Goal: Transaction & Acquisition: Purchase product/service

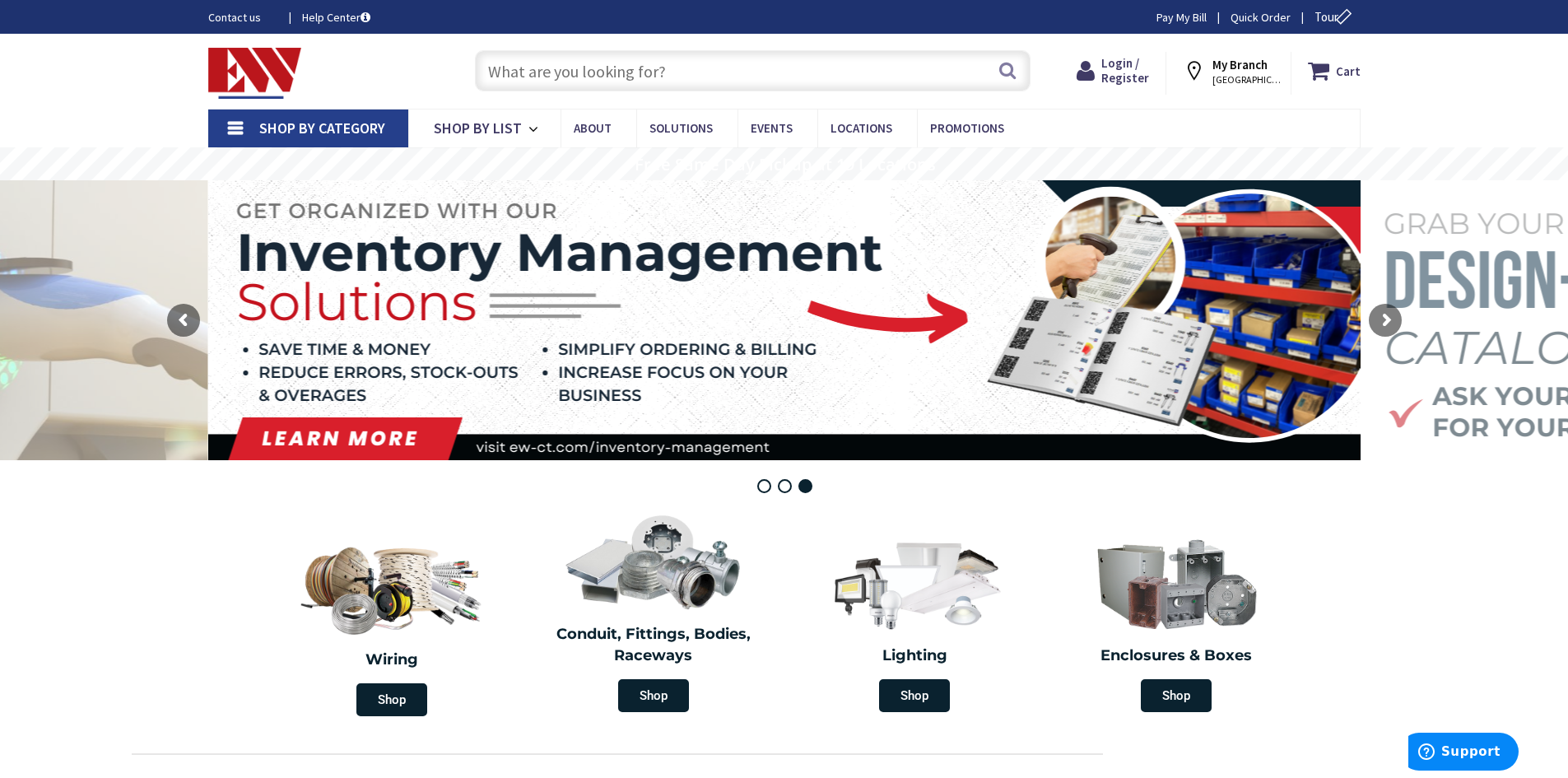
click at [770, 74] on span "NORWICH, CT" at bounding box center [1247, 80] width 70 height 13
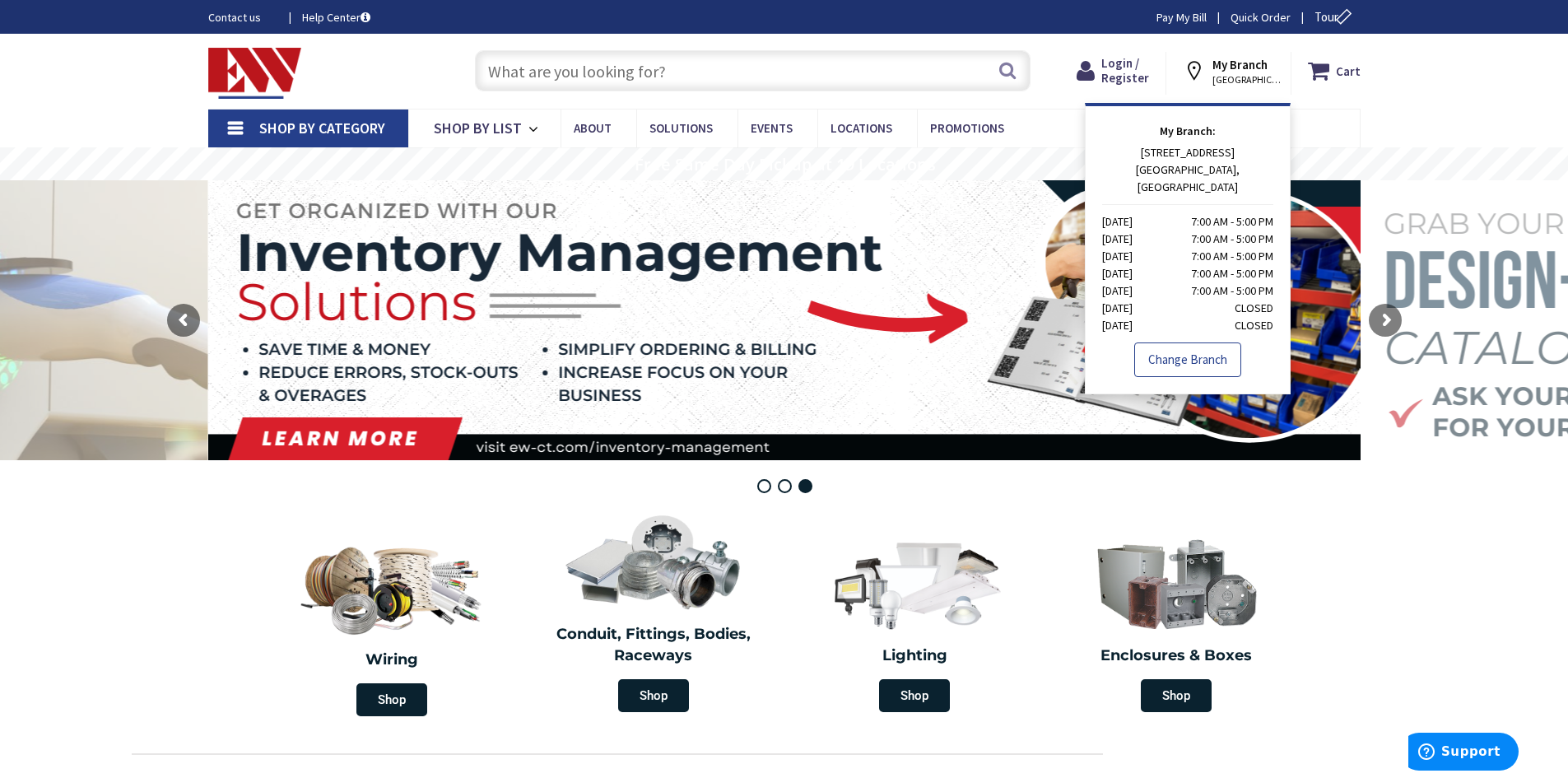
click at [770, 342] on link "Change Branch" at bounding box center [1188, 359] width 107 height 35
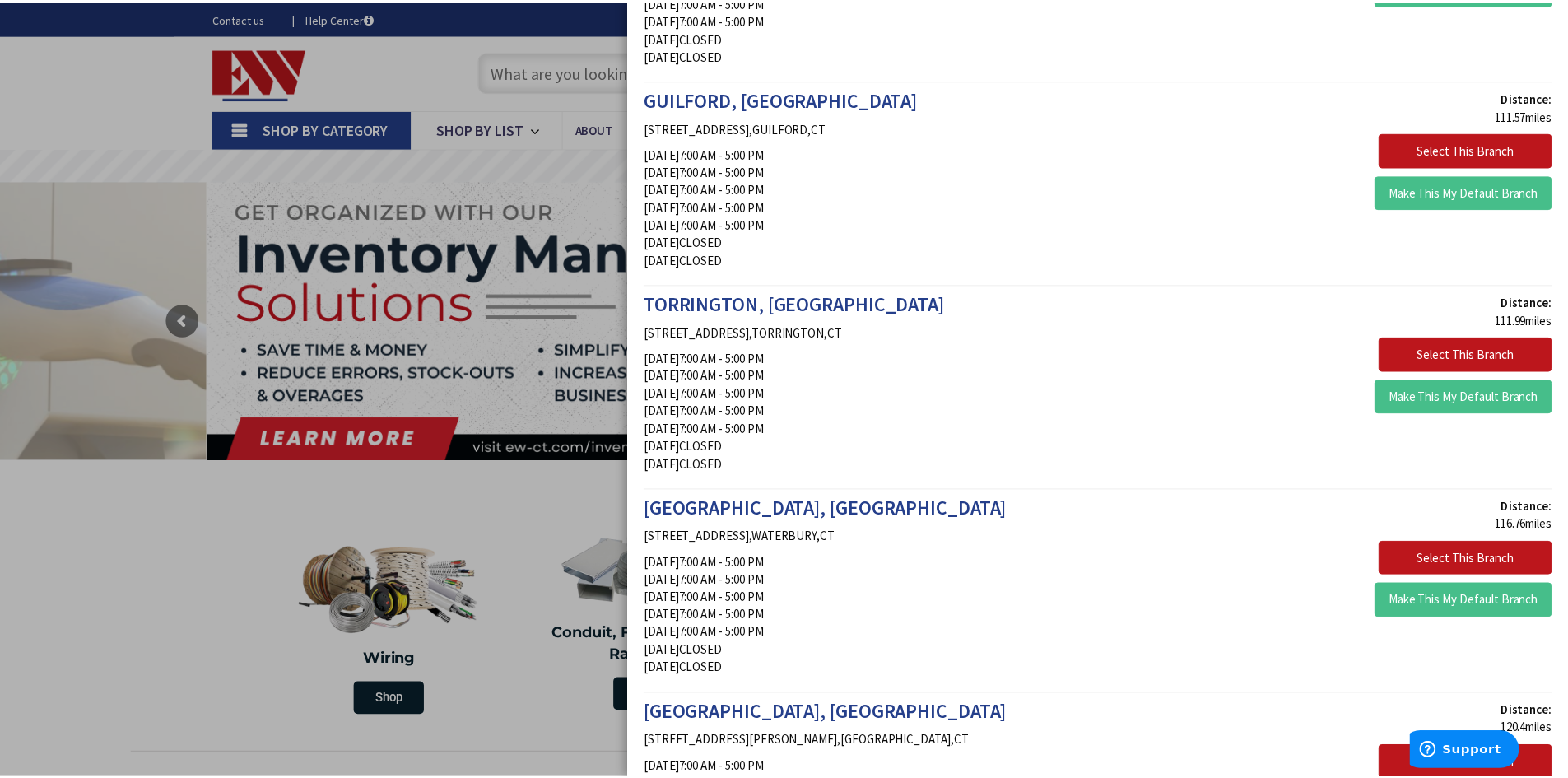
scroll to position [2388, 0]
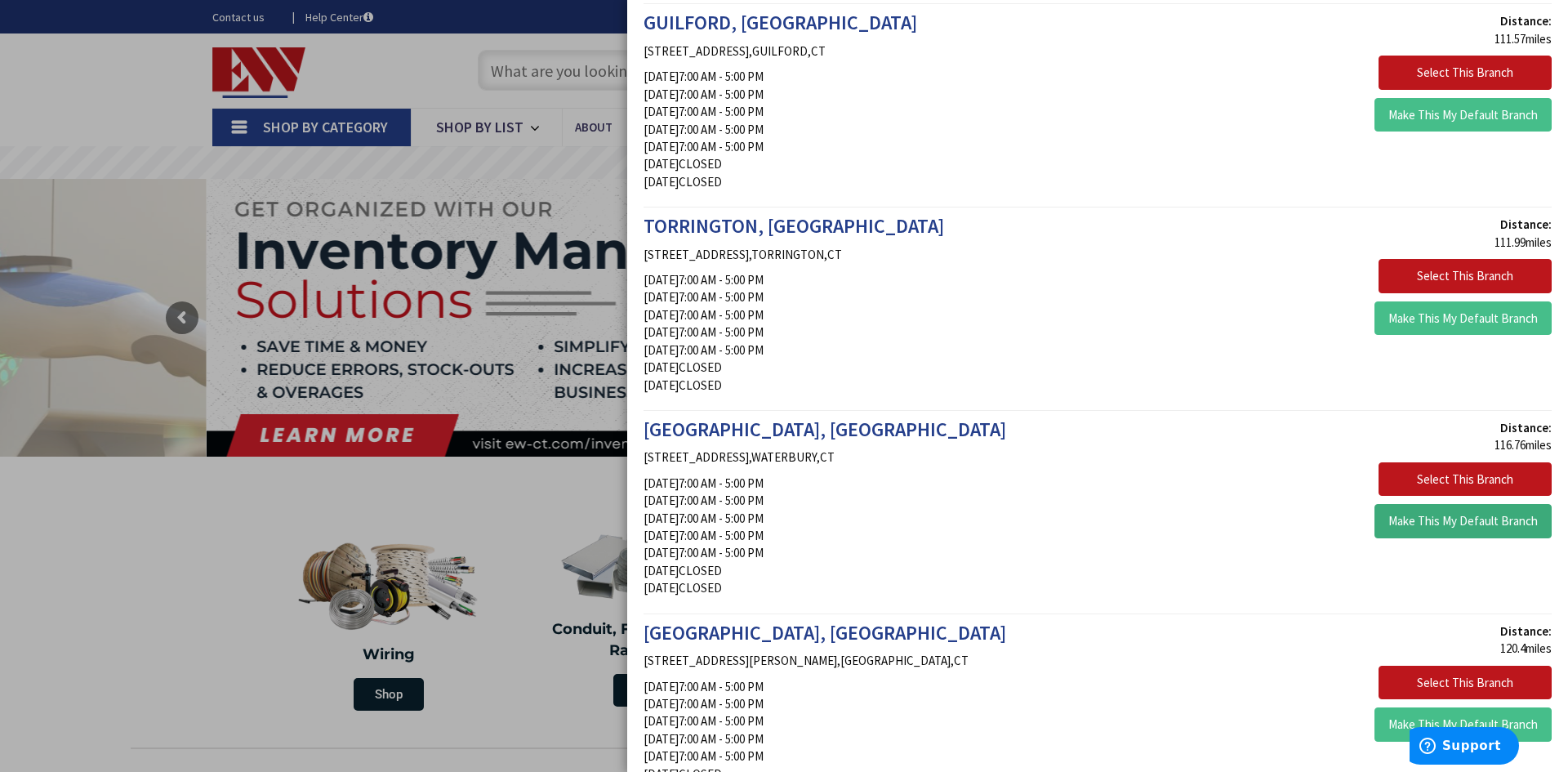
click at [765, 528] on button "Make This My Default Branch" at bounding box center [1463, 521] width 177 height 34
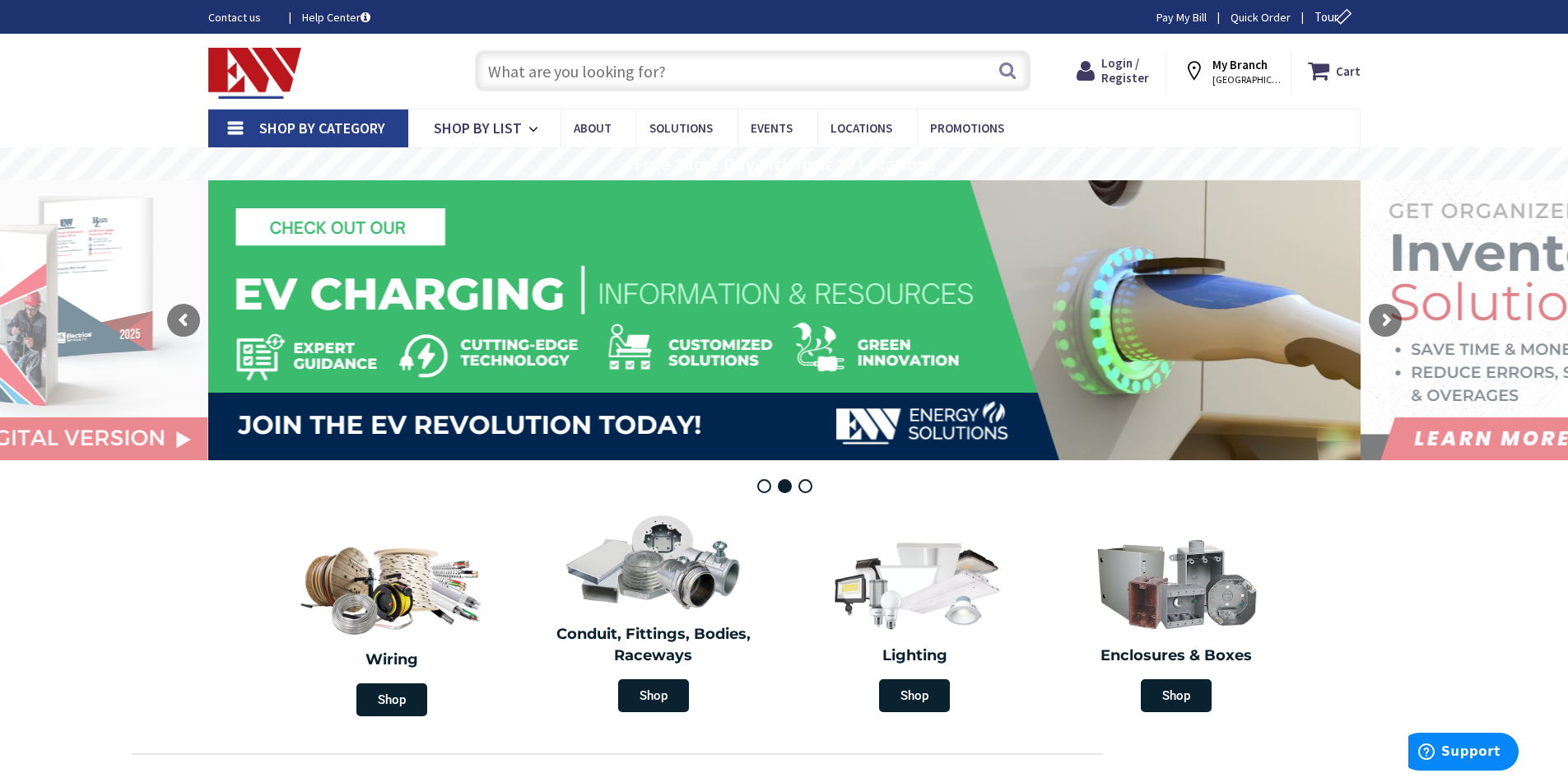
click at [586, 67] on input "text" at bounding box center [752, 70] width 556 height 41
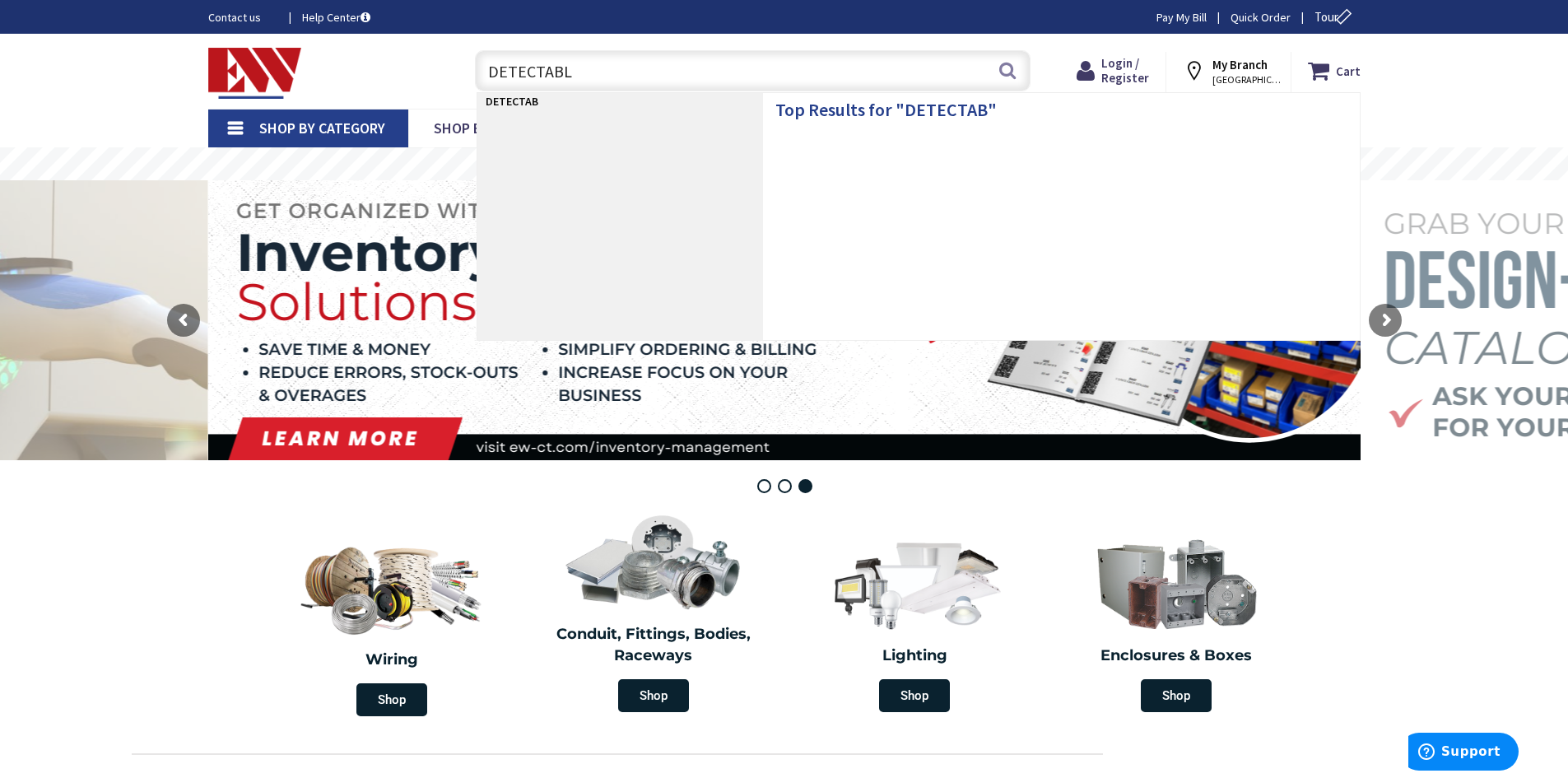
type input "DETECTABLE"
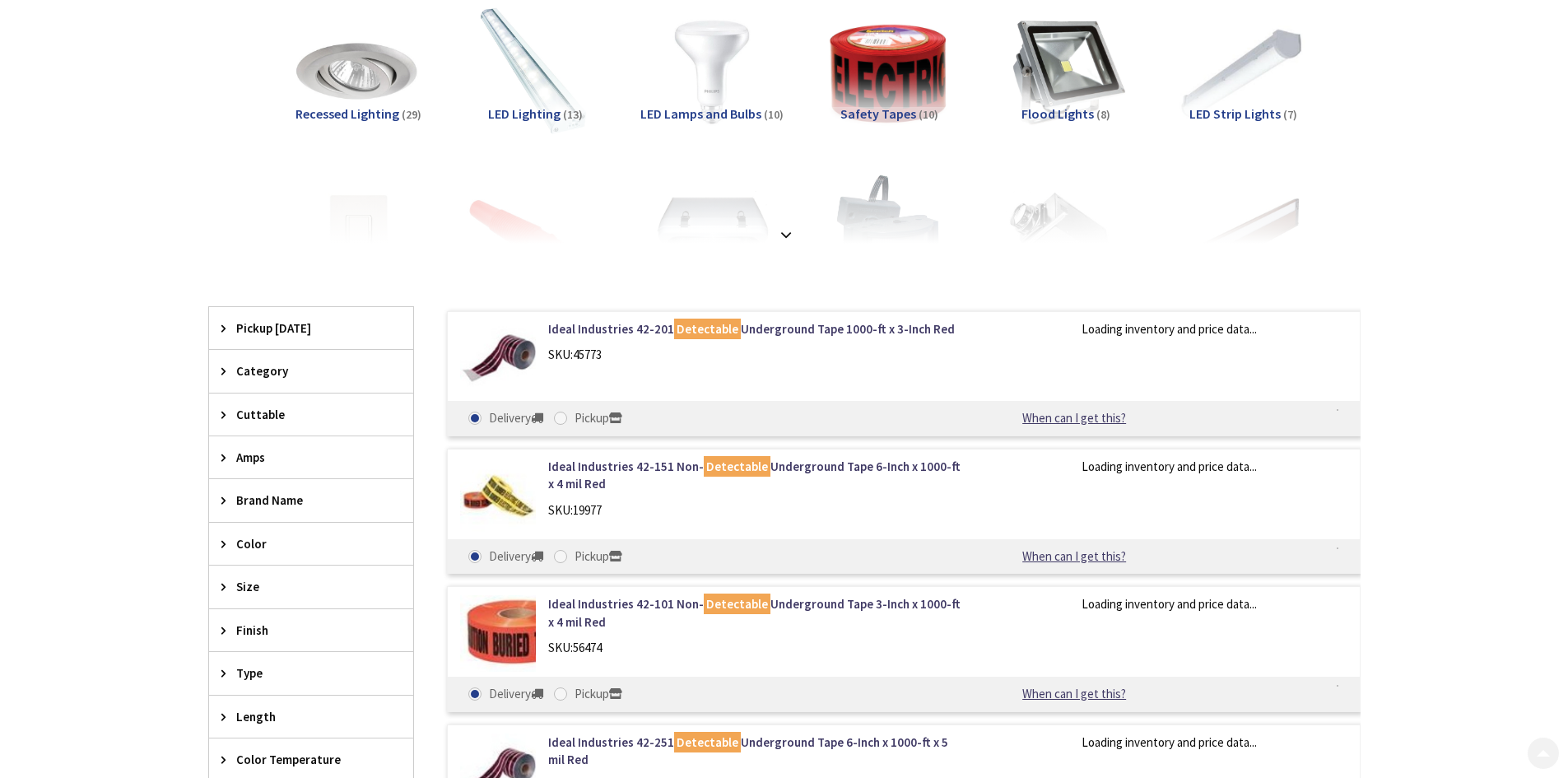
scroll to position [247, 0]
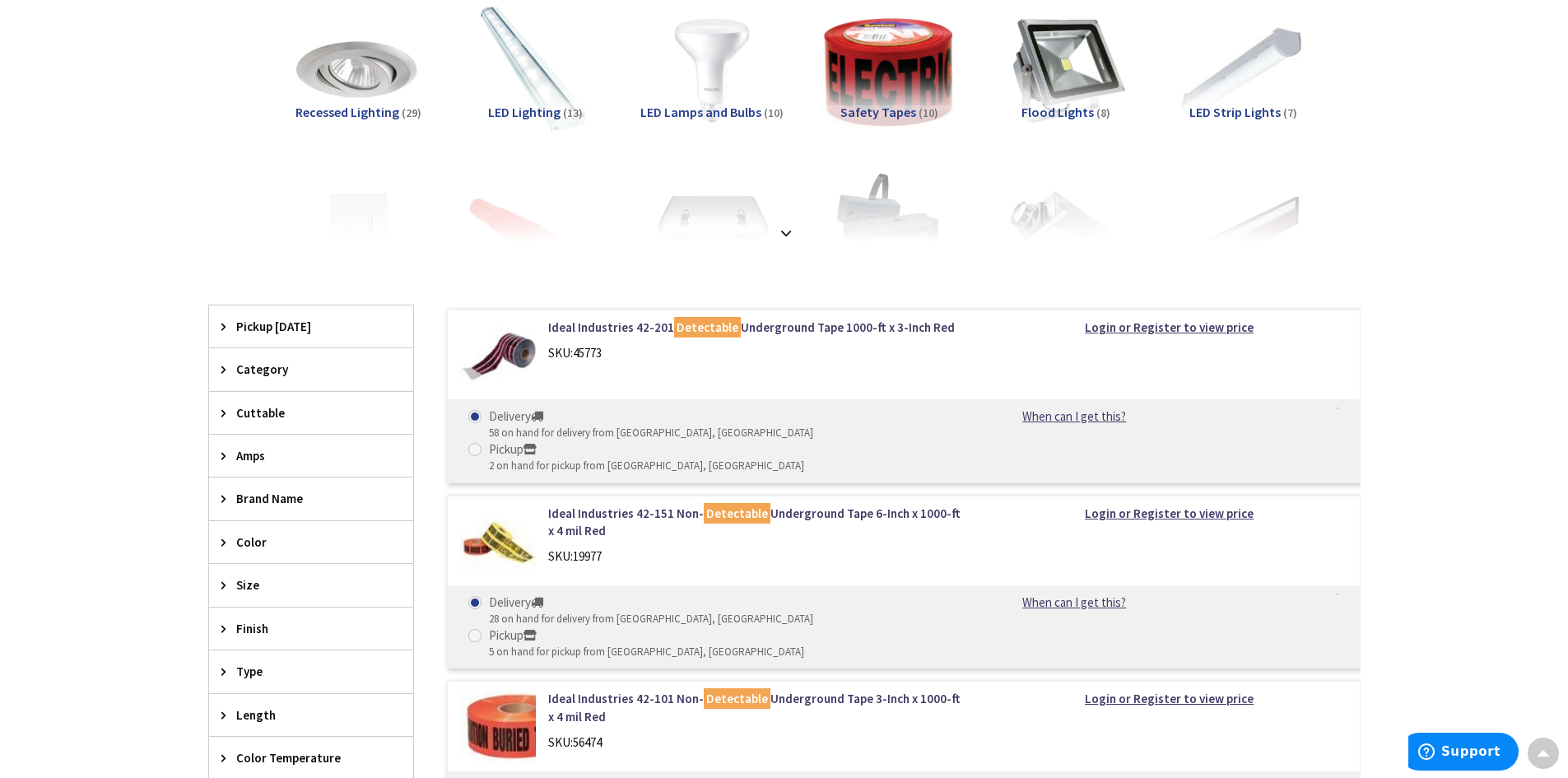
click at [869, 98] on img at bounding box center [889, 70] width 149 height 149
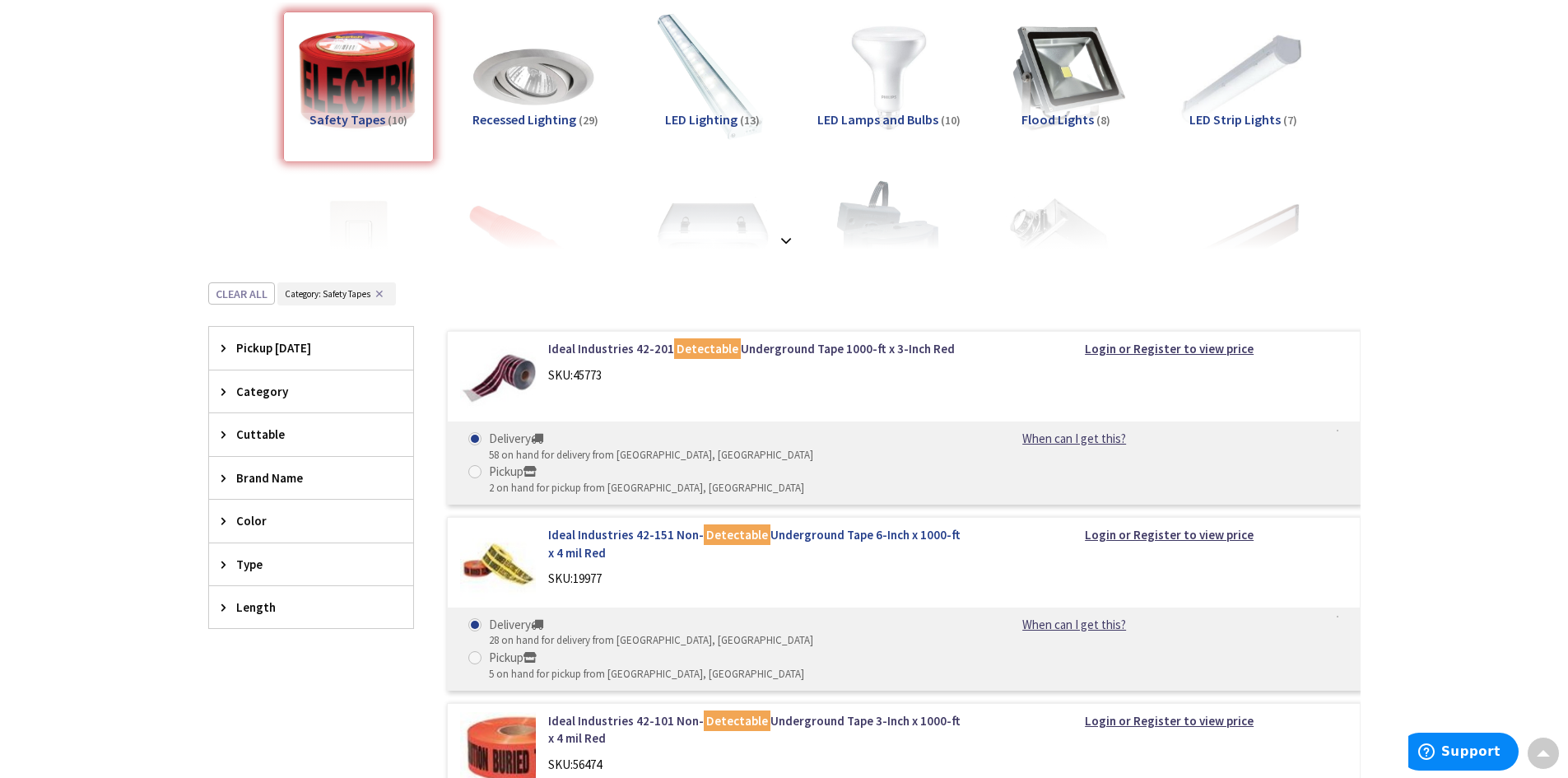
scroll to position [0, 0]
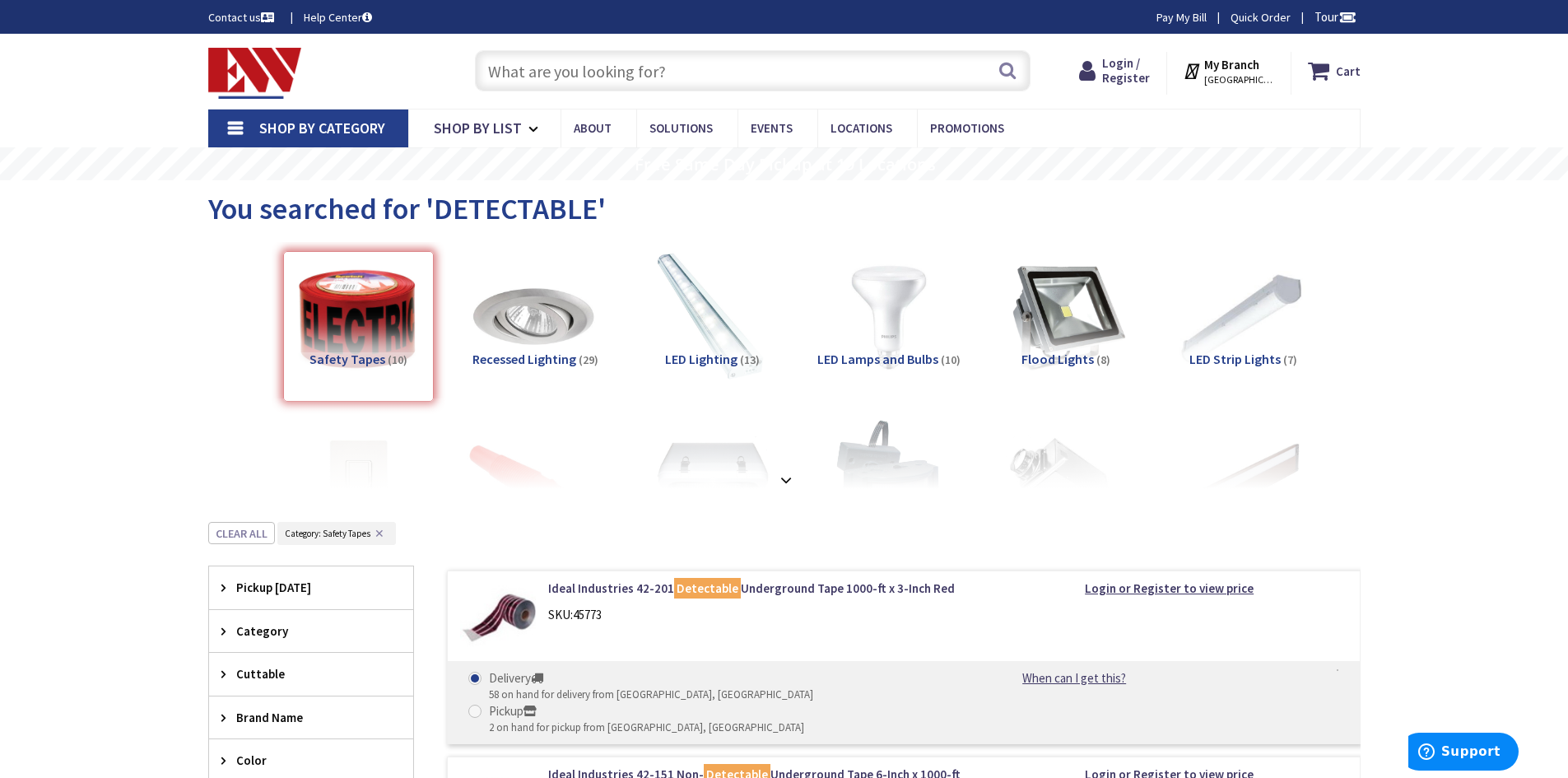
click at [714, 51] on input "text" at bounding box center [752, 70] width 556 height 41
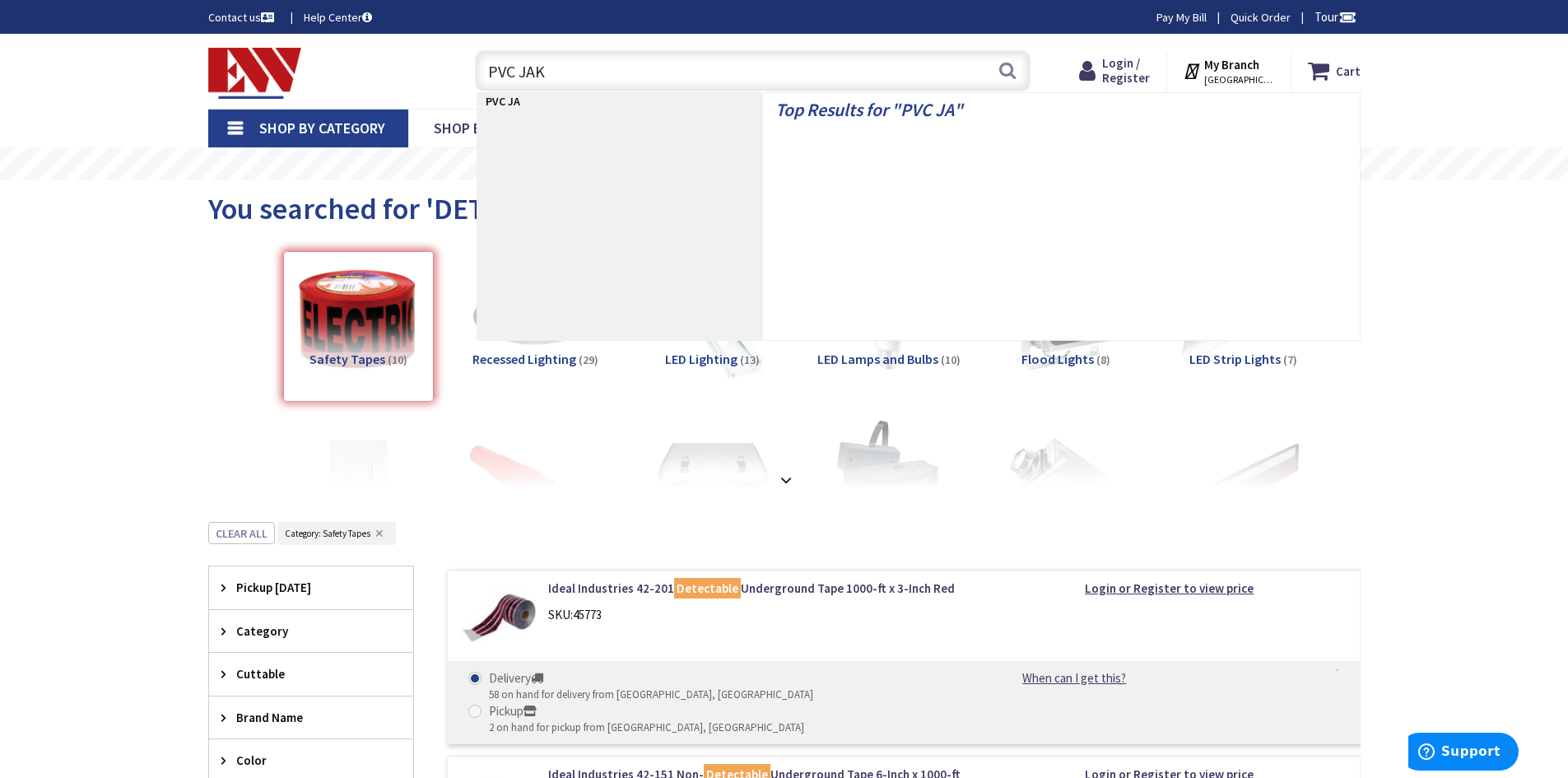
type input "PVC JAKE"
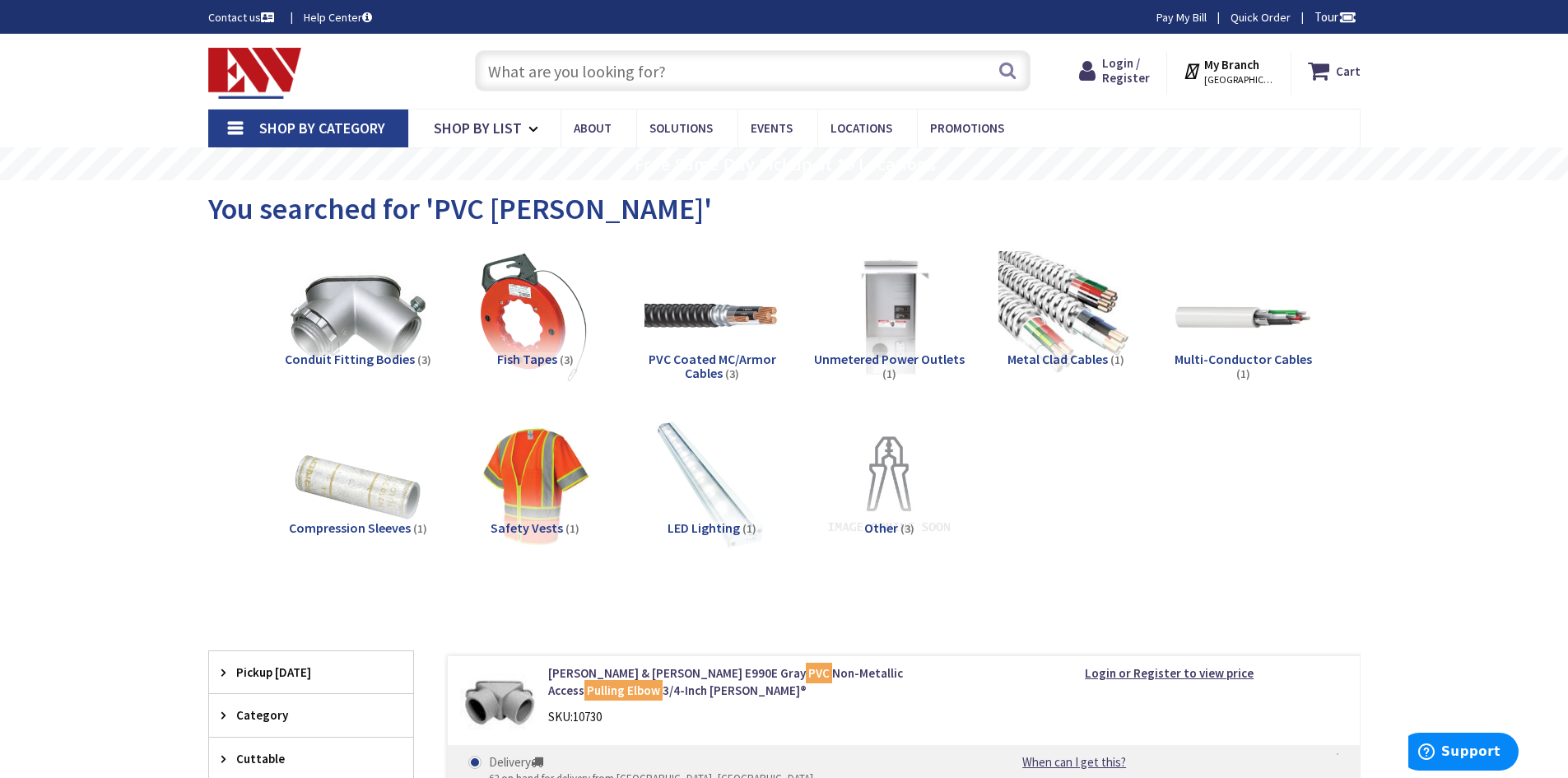
click at [662, 66] on input "text" at bounding box center [752, 70] width 556 height 41
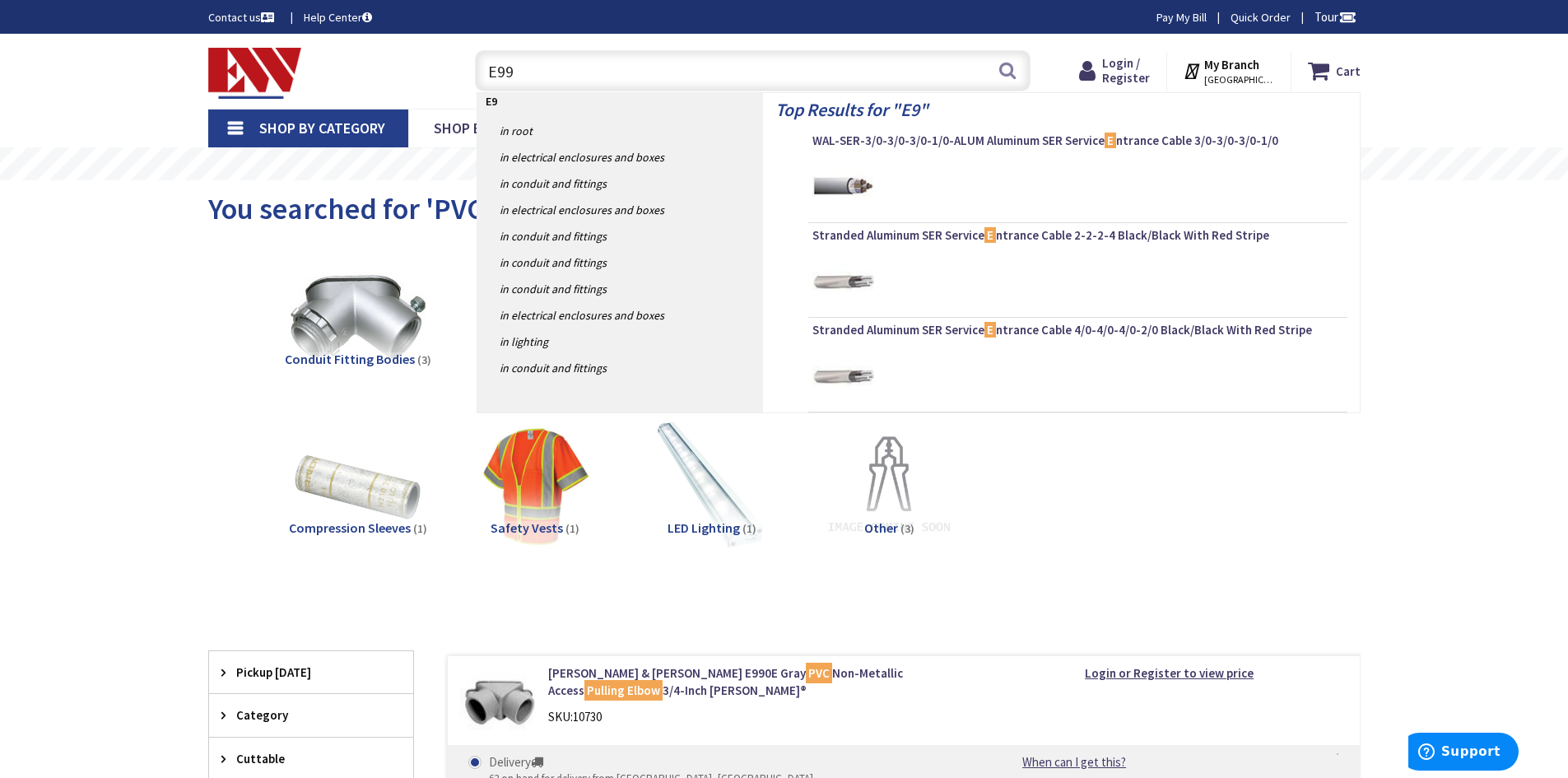
type input "E990"
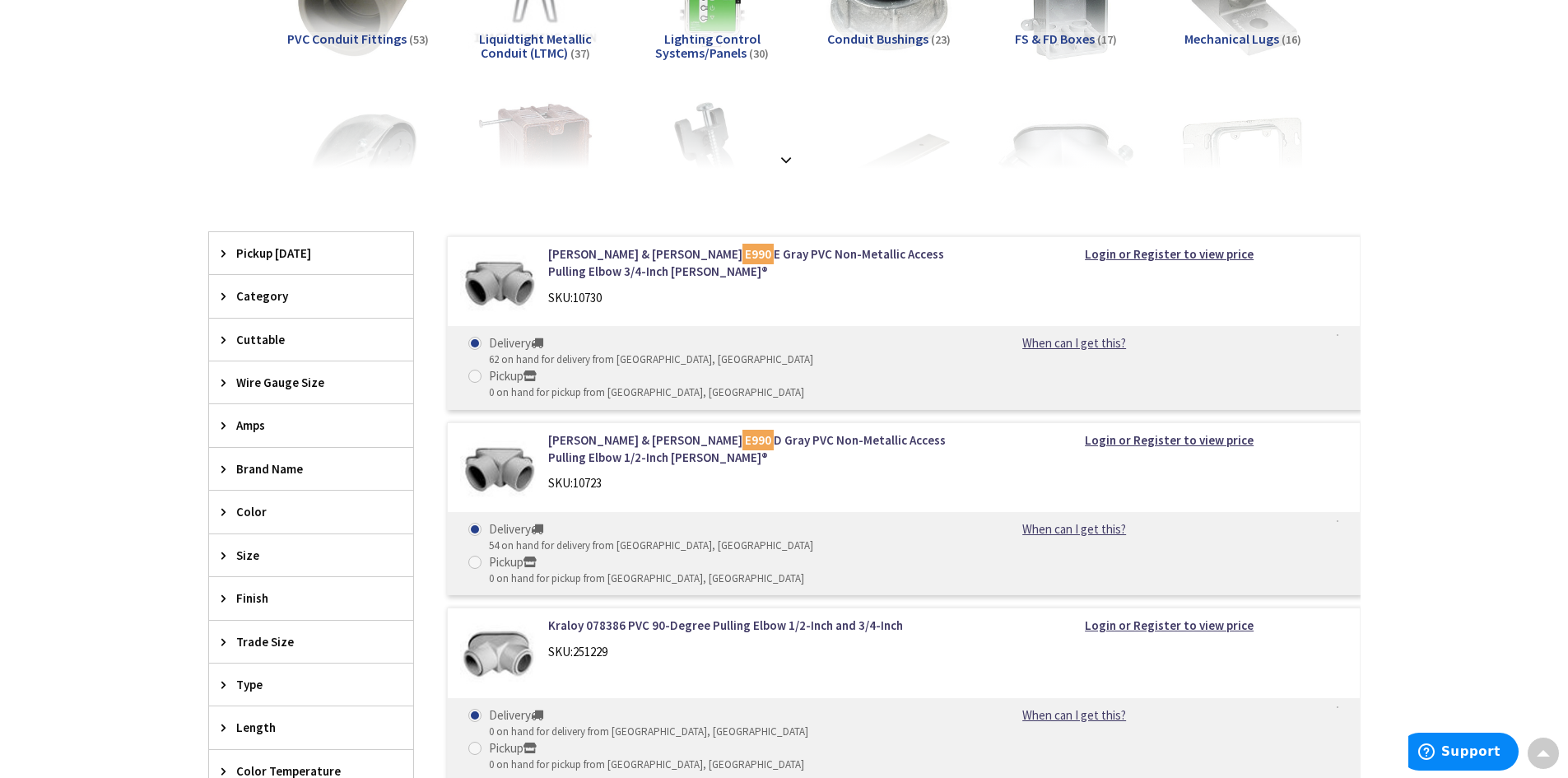
scroll to position [342, 0]
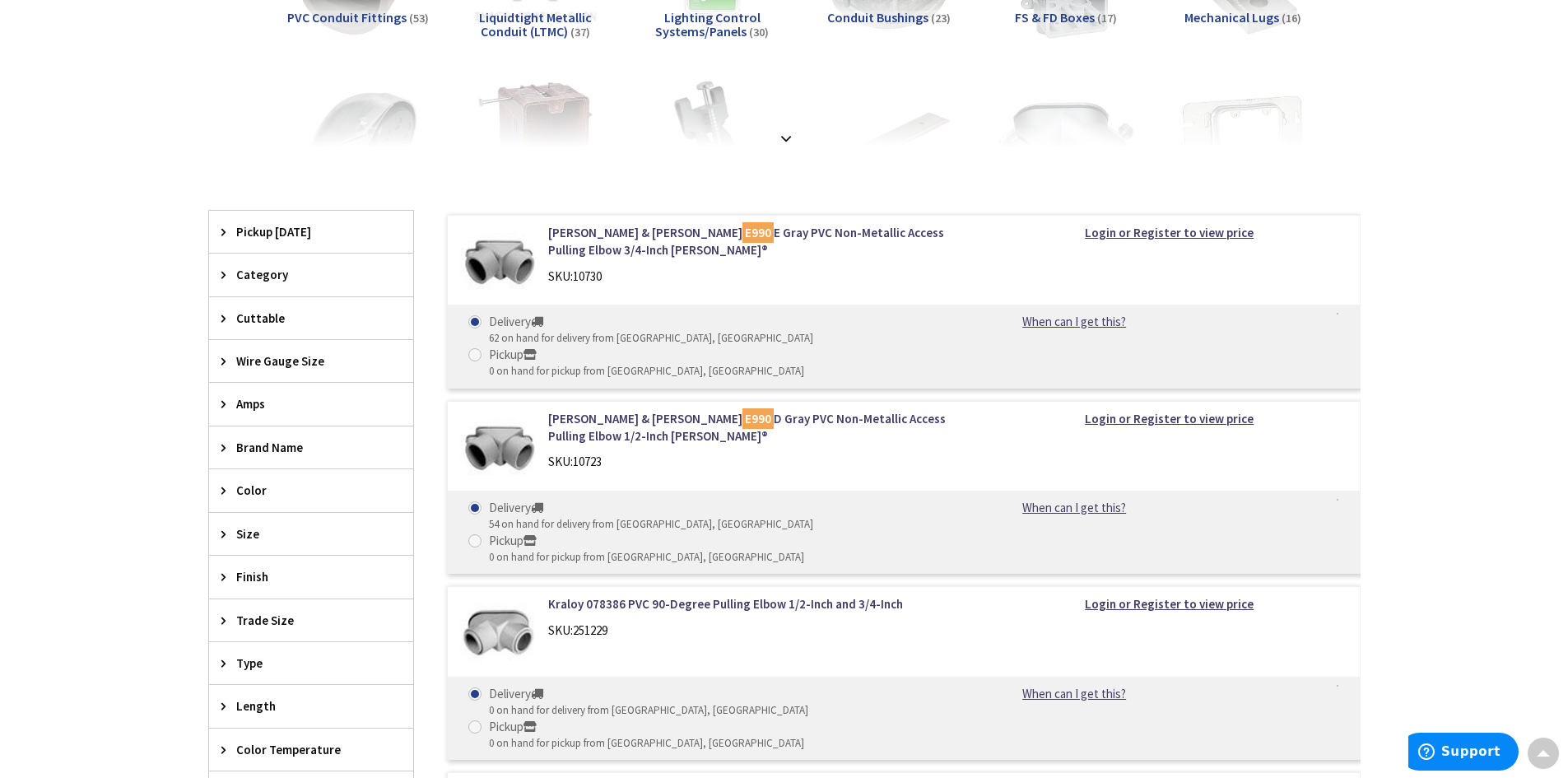
click at [238, 532] on span "Size" at bounding box center [304, 533] width 135 height 17
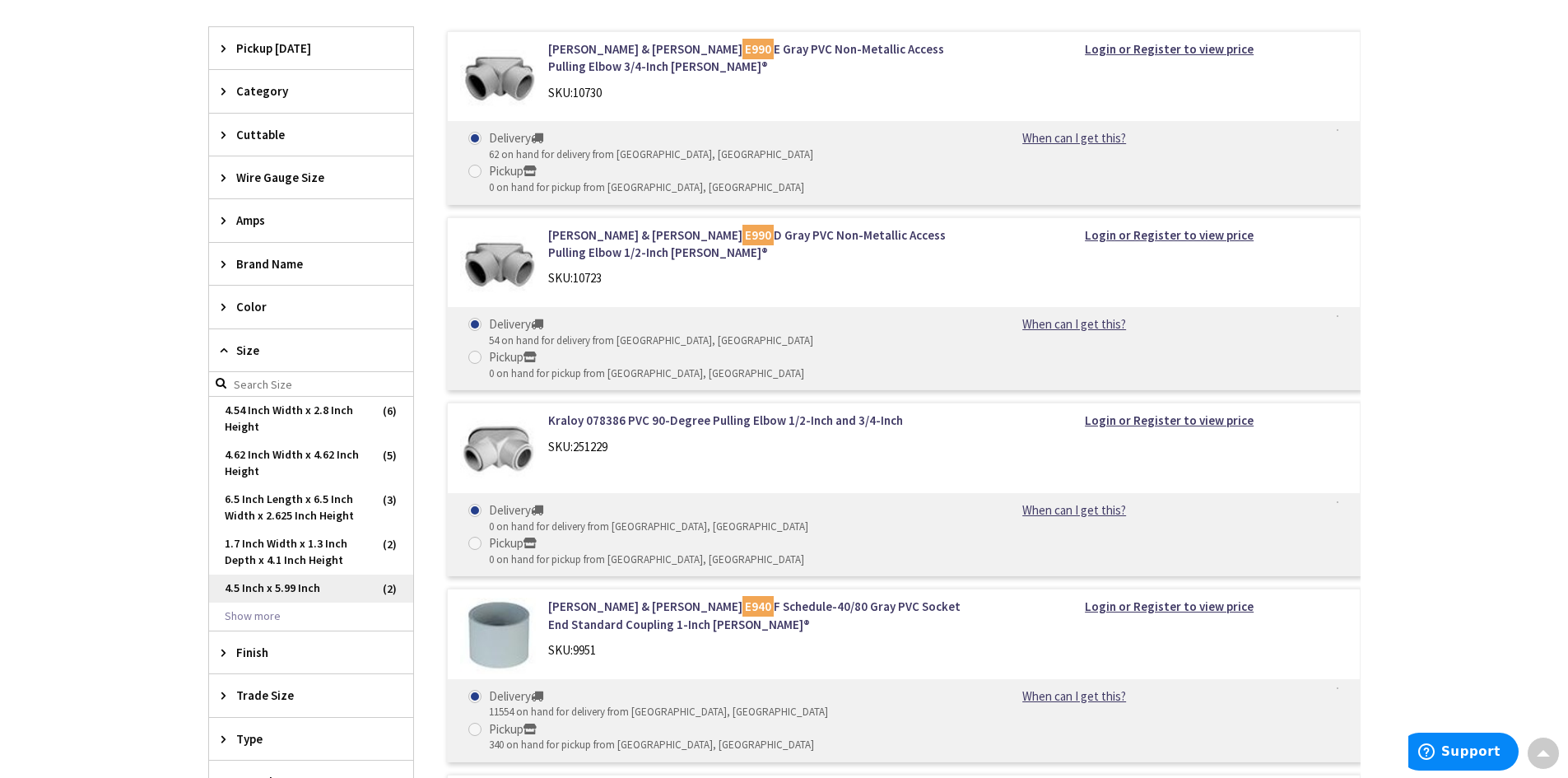
scroll to position [589, 0]
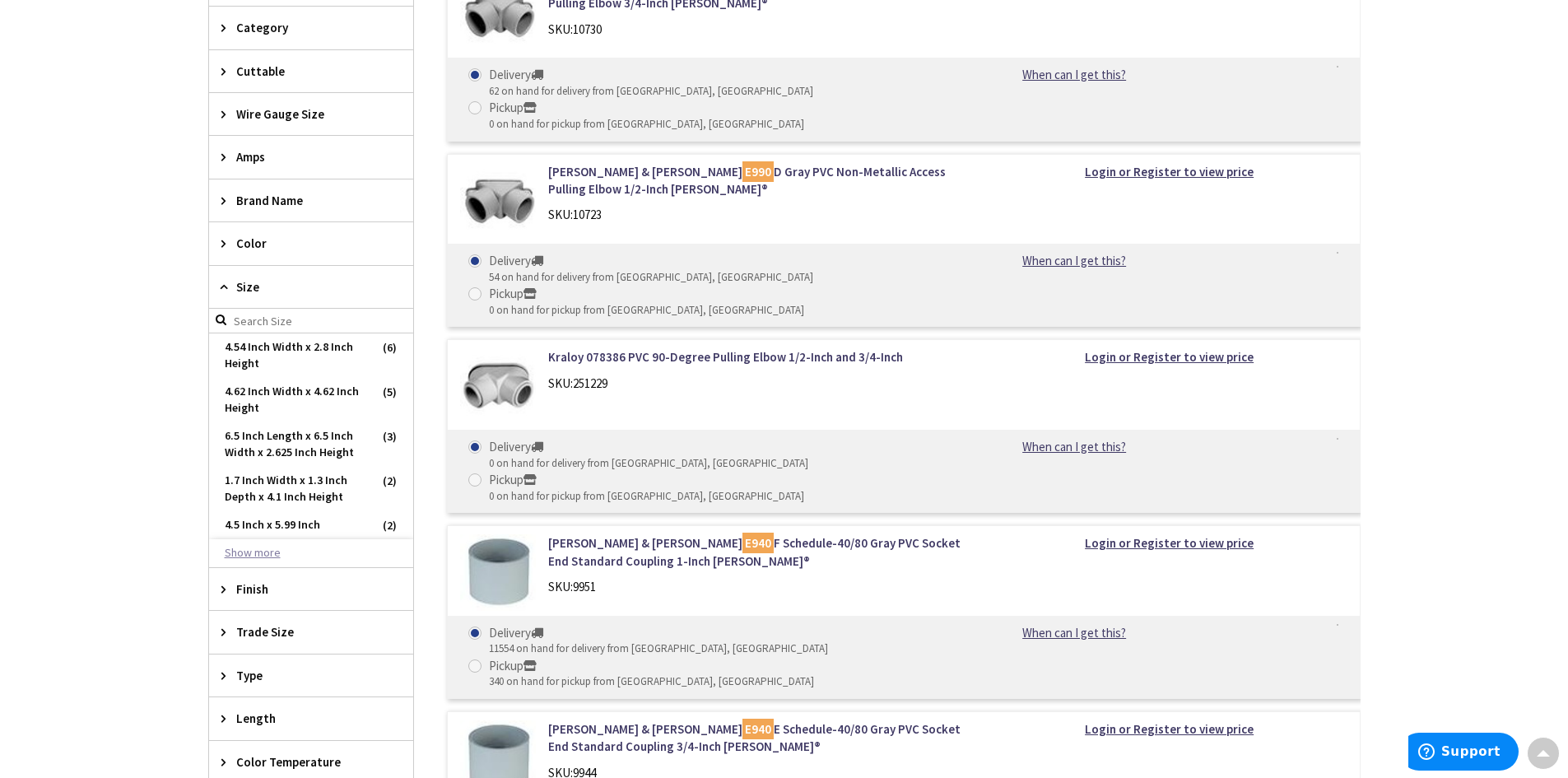
click at [266, 552] on button "Show more" at bounding box center [311, 553] width 204 height 28
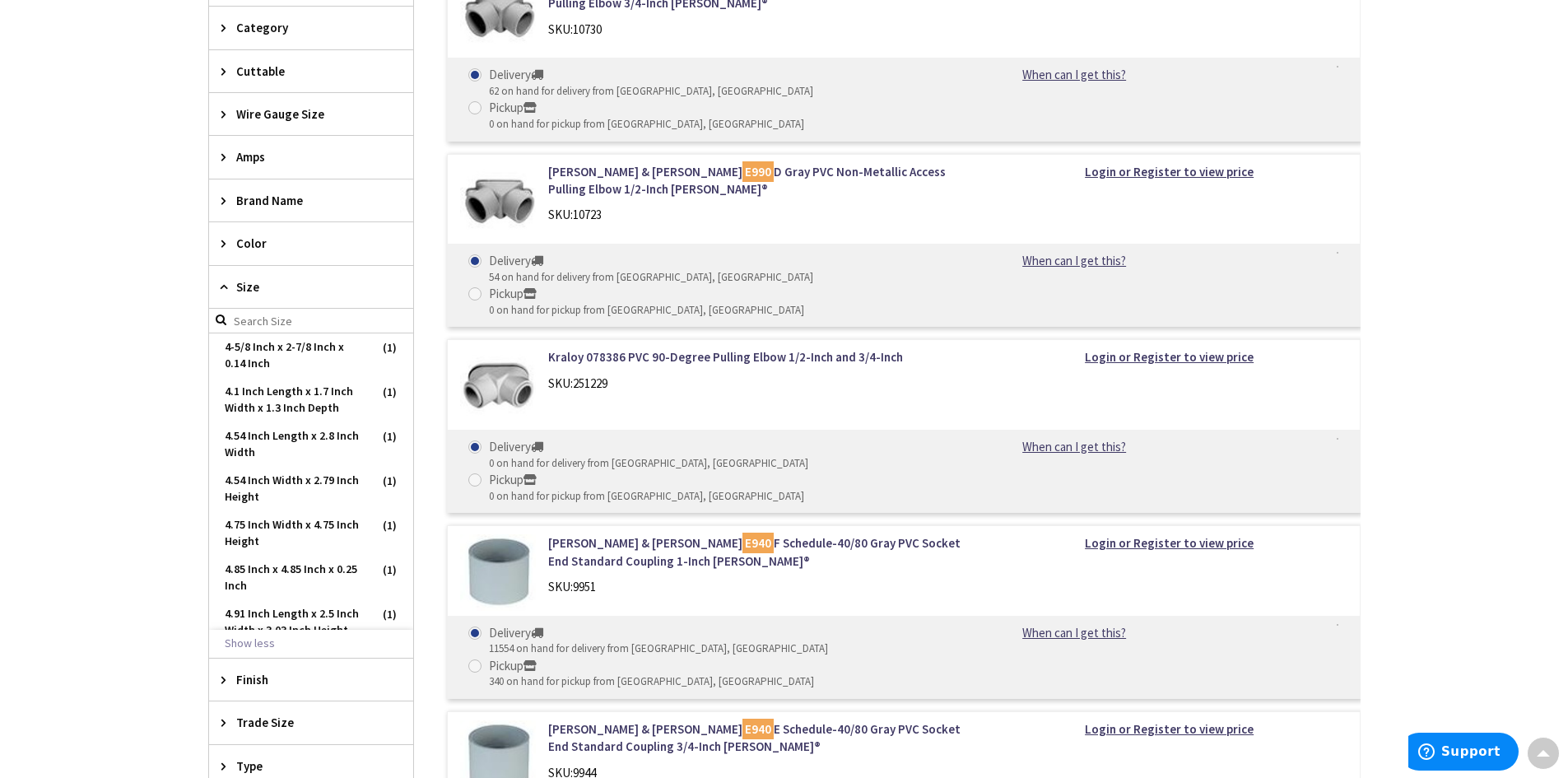
scroll to position [1729, 0]
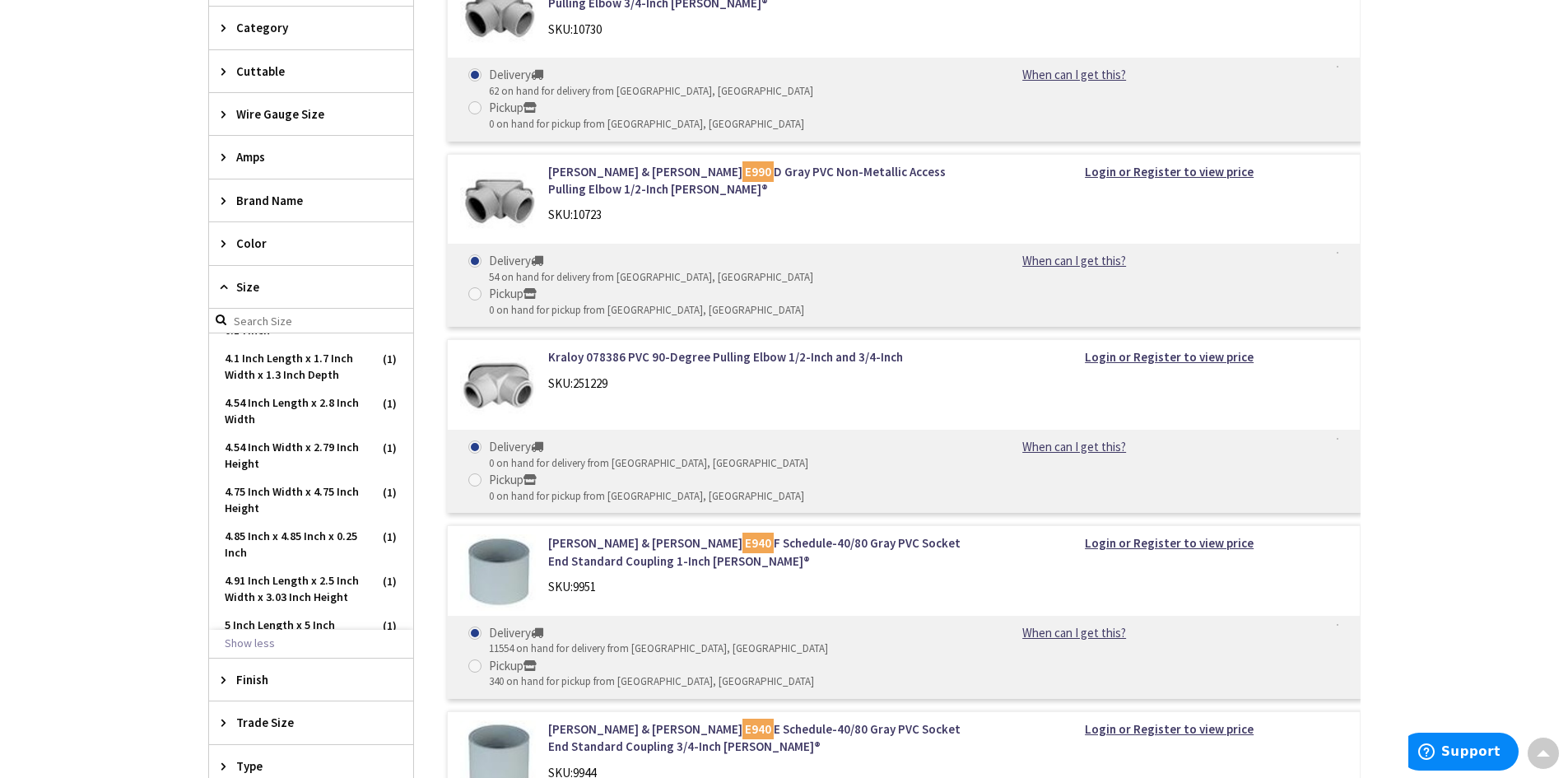
click at [270, 212] on span "4 Inch" at bounding box center [311, 197] width 204 height 28
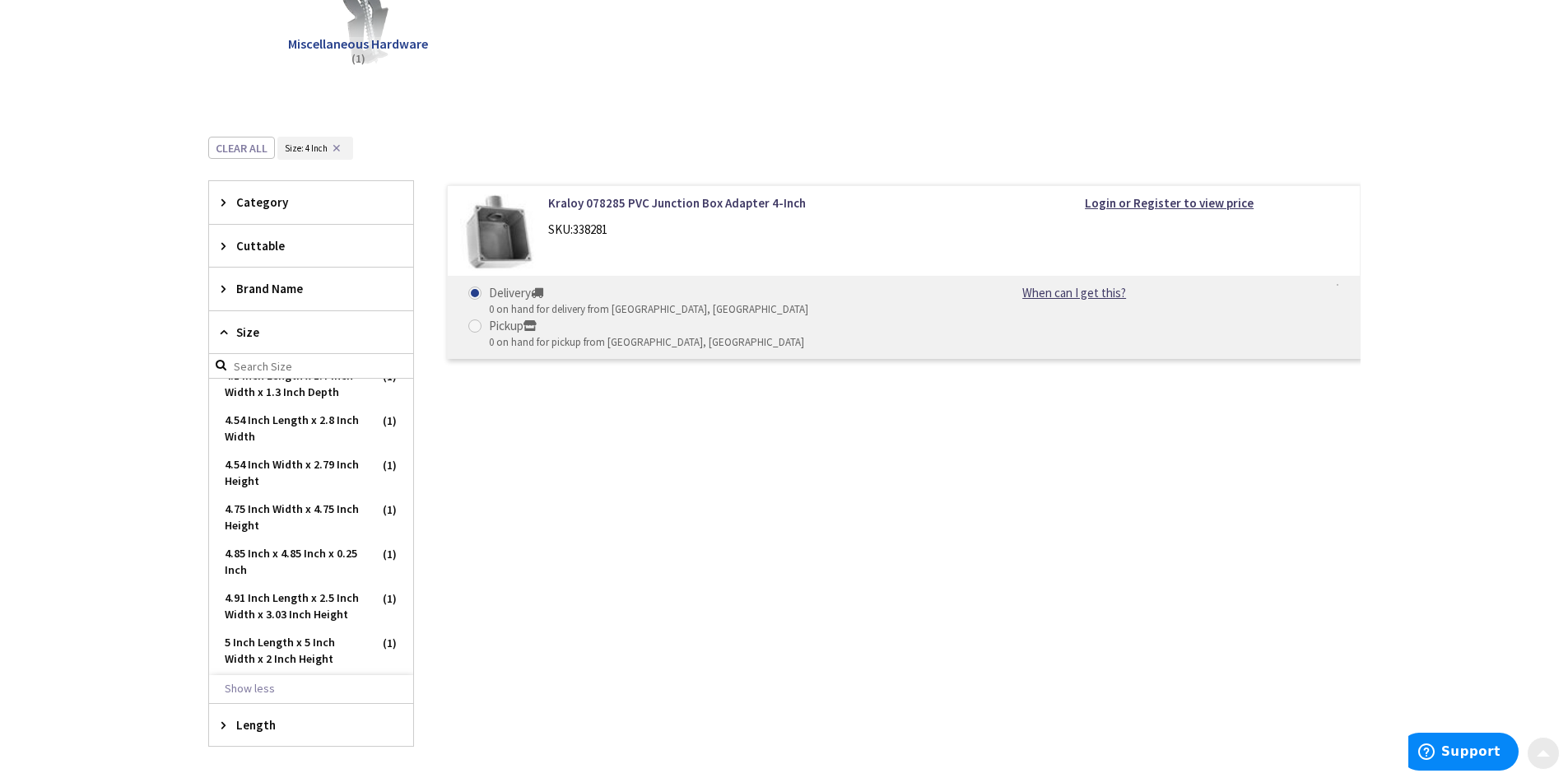
scroll to position [325, 0]
